Goal: Task Accomplishment & Management: Manage account settings

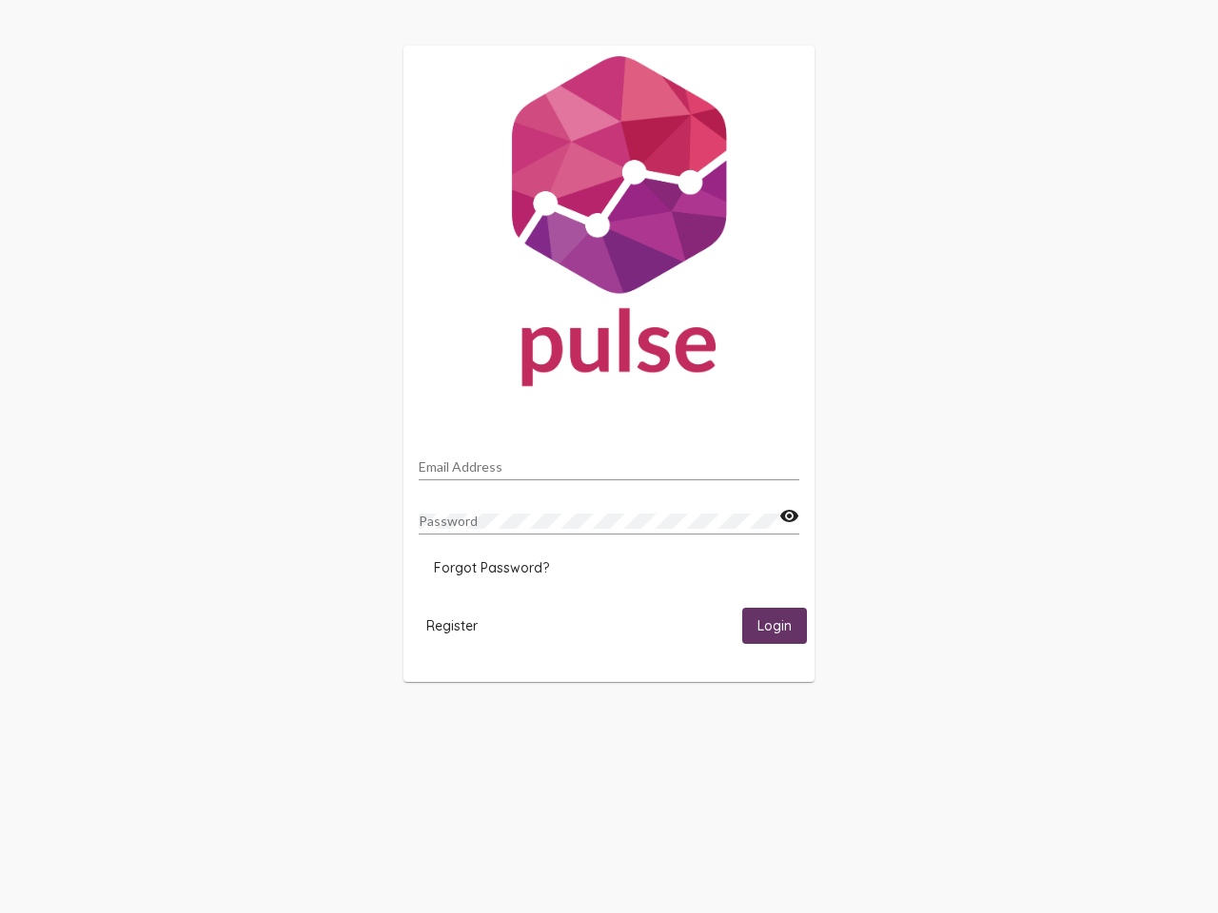
click at [609, 461] on input "Email Address" at bounding box center [609, 466] width 381 height 15
click at [789, 517] on mat-icon "visibility" at bounding box center [789, 516] width 20 height 23
click at [491, 568] on span "Forgot Password?" at bounding box center [491, 567] width 115 height 17
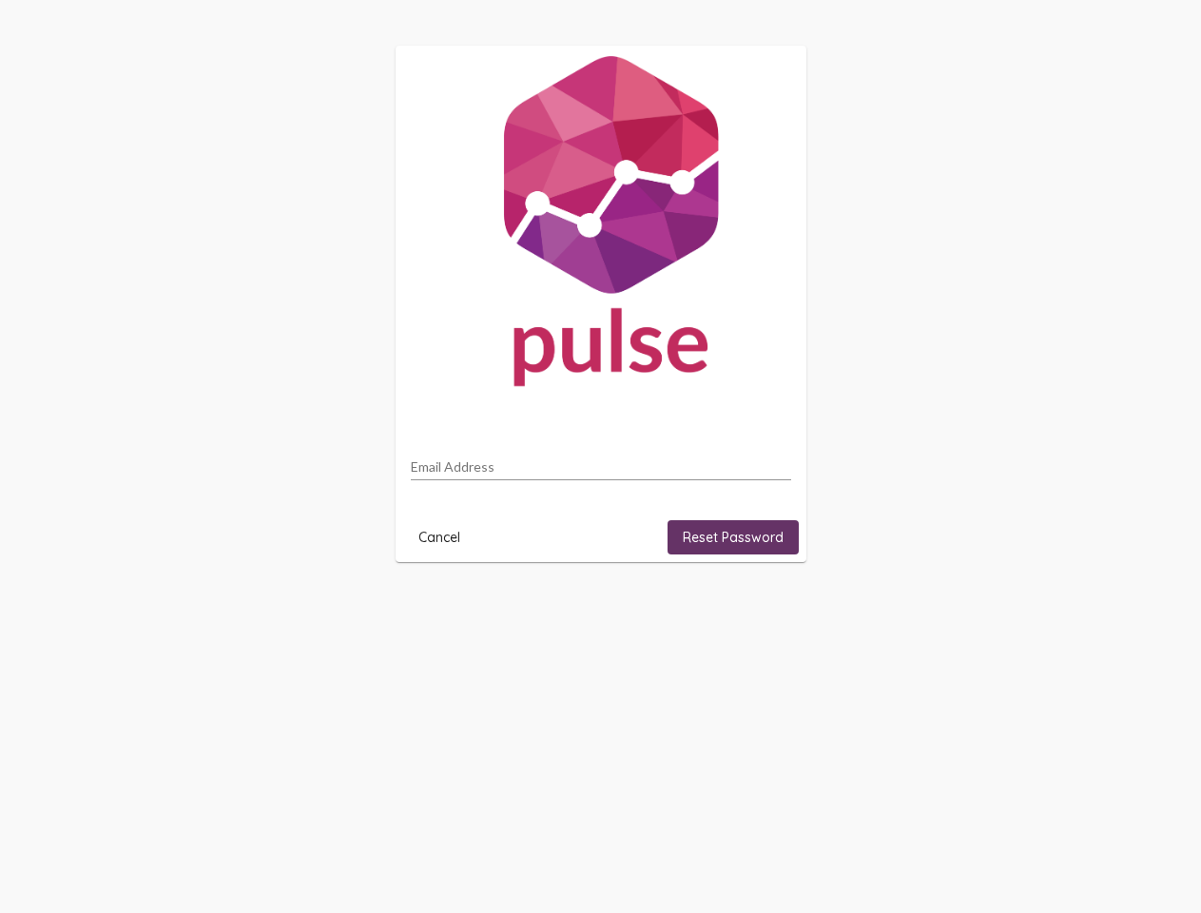
click at [452, 608] on html "Email Address Cancel Reset Password" at bounding box center [600, 304] width 1201 height 608
click at [774, 608] on html "Email Address Cancel Reset Password" at bounding box center [600, 304] width 1201 height 608
